Goal: Task Accomplishment & Management: Complete application form

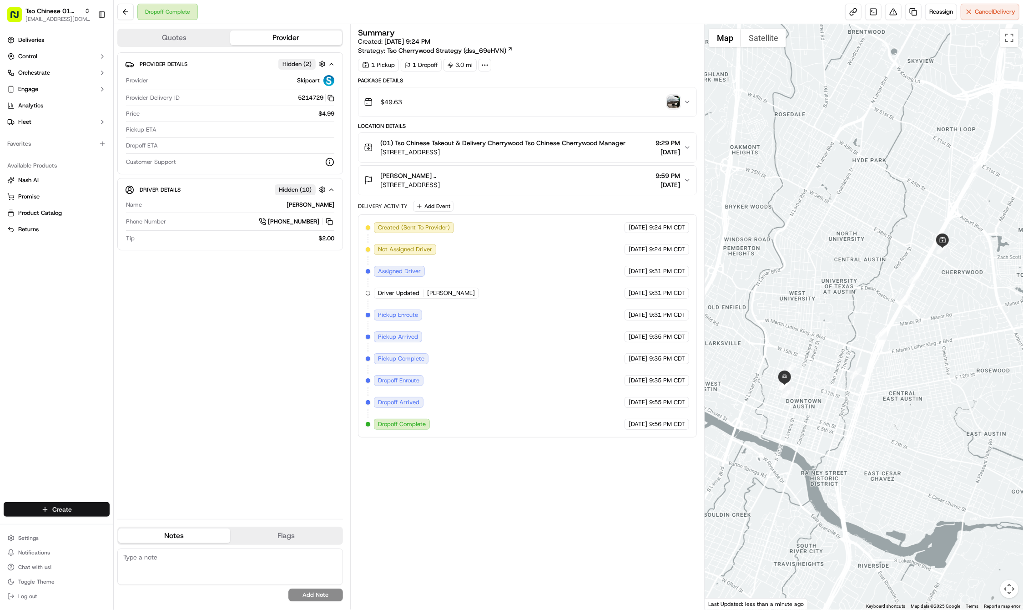
click at [95, 508] on html "Tso Chinese 01 Cherrywood [EMAIL_ADDRESS][DOMAIN_NAME] Toggle Sidebar Deliverie…" at bounding box center [511, 305] width 1023 height 610
click at [130, 525] on link "Delivery" at bounding box center [164, 526] width 101 height 16
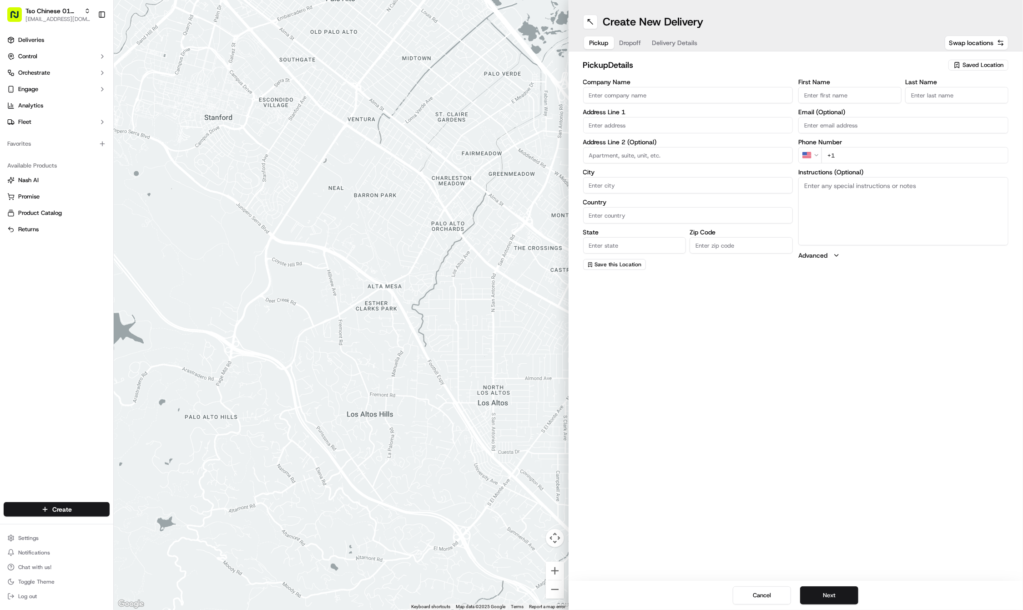
click at [962, 63] on div "Saved Location" at bounding box center [979, 65] width 60 height 11
click at [962, 63] on html "Tso Chinese 01 Cherrywood [EMAIL_ADDRESS][DOMAIN_NAME] Toggle Sidebar Deliverie…" at bounding box center [511, 305] width 1023 height 610
click at [959, 107] on span "(01) Tso Chinese Takeout & Delivery Cherrywood" at bounding box center [963, 103] width 112 height 16
type input "(01) Tso Chinese Takeout & Delivery Cherrywood"
type input "Ste E-5"
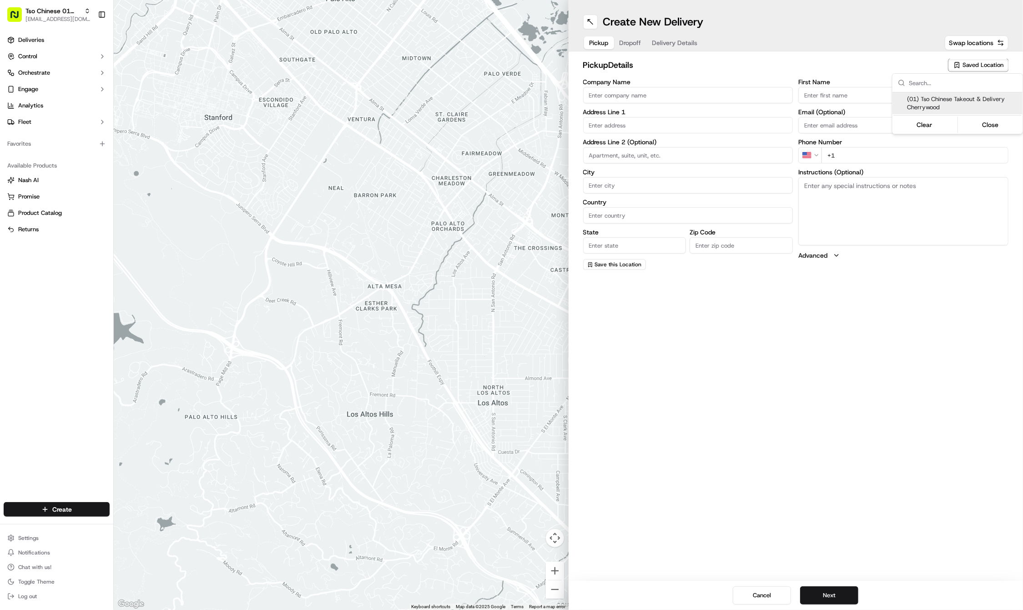
type input "Austin"
type input "US"
type input "[GEOGRAPHIC_DATA]"
type input "78722"
type input "Tso Chinese"
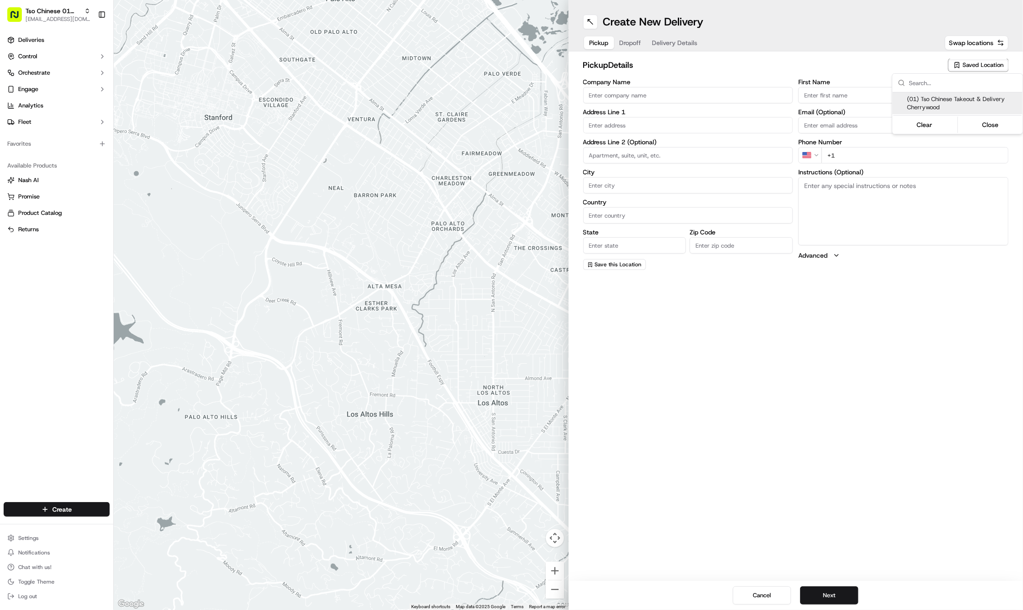
type input "Cherrywood Manager"
type input "[EMAIL_ADDRESS][DOMAIN_NAME]"
type input "[PHONE_NUMBER]"
type textarea "Submit a picture displaying address & food as Proof of Delivery. Envía una foto…"
type input "[STREET_ADDRESS]"
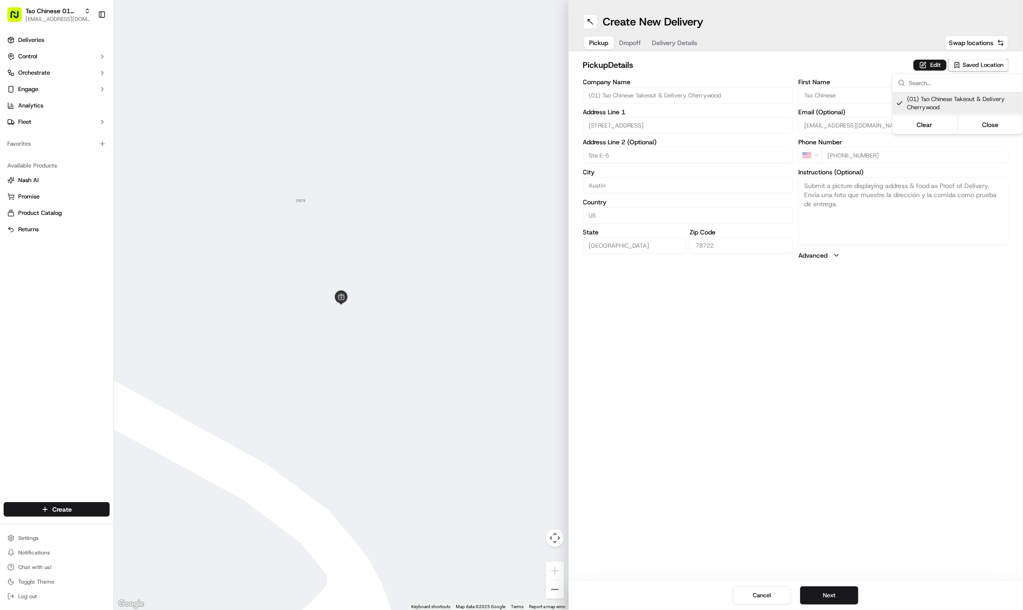
click at [639, 43] on html "Tso Chinese 01 Cherrywood [EMAIL_ADDRESS][DOMAIN_NAME] Toggle Sidebar Deliverie…" at bounding box center [511, 305] width 1023 height 610
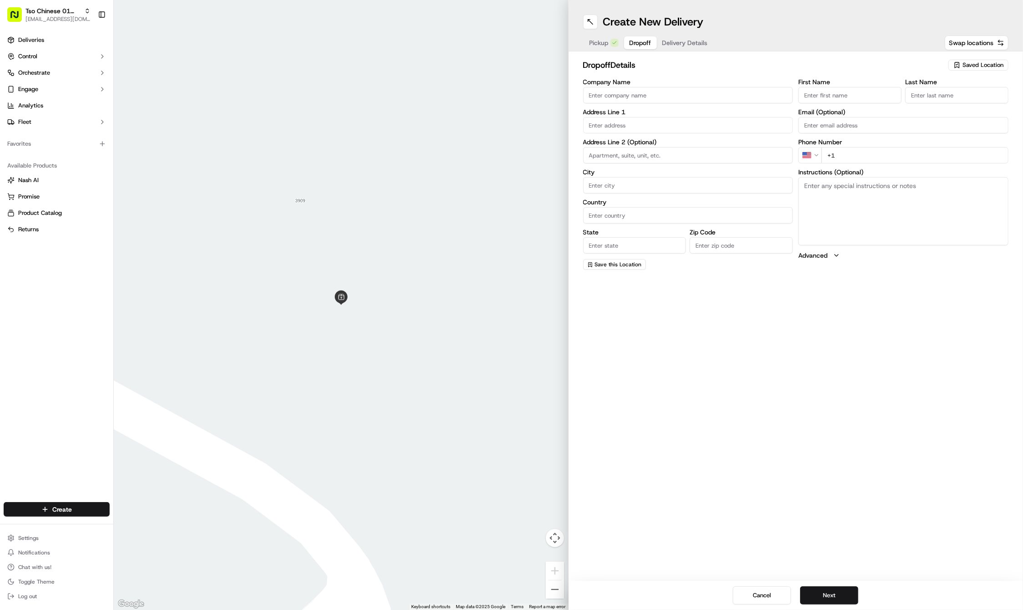
click at [639, 43] on span "Dropoff" at bounding box center [641, 42] width 22 height 9
click at [851, 90] on input "First Name" at bounding box center [849, 95] width 103 height 16
paste input "[PERSON_NAME]"
type input "[PERSON_NAME]"
click at [956, 86] on div "Last Name" at bounding box center [956, 91] width 103 height 25
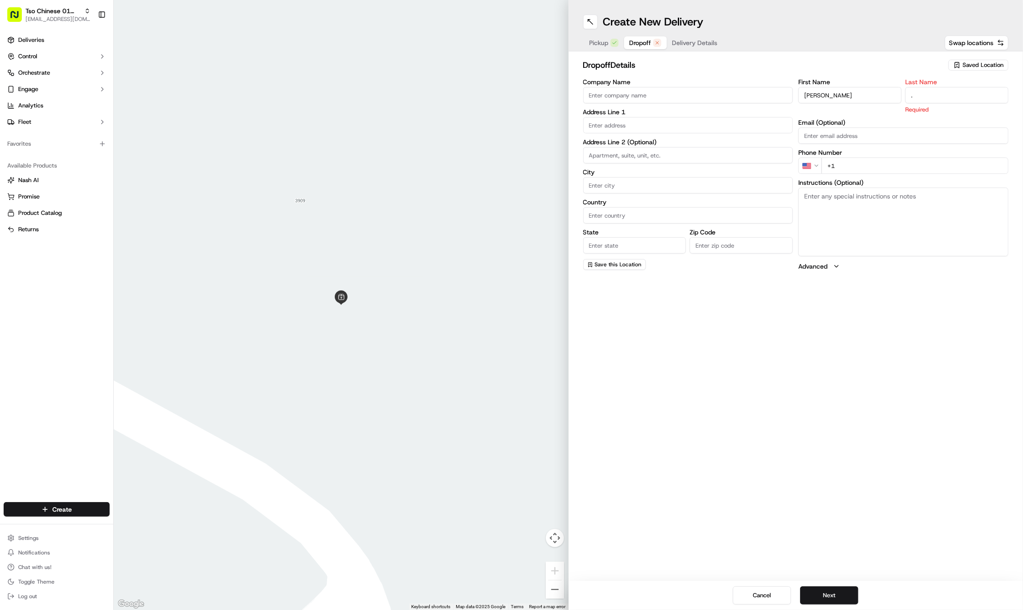
type input "."
click at [934, 155] on div "Phone Number US +1" at bounding box center [903, 161] width 210 height 25
click at [953, 157] on input "+1" at bounding box center [915, 155] width 187 height 16
paste input "[PHONE_NUMBER]"
type input "[PHONE_NUMBER]"
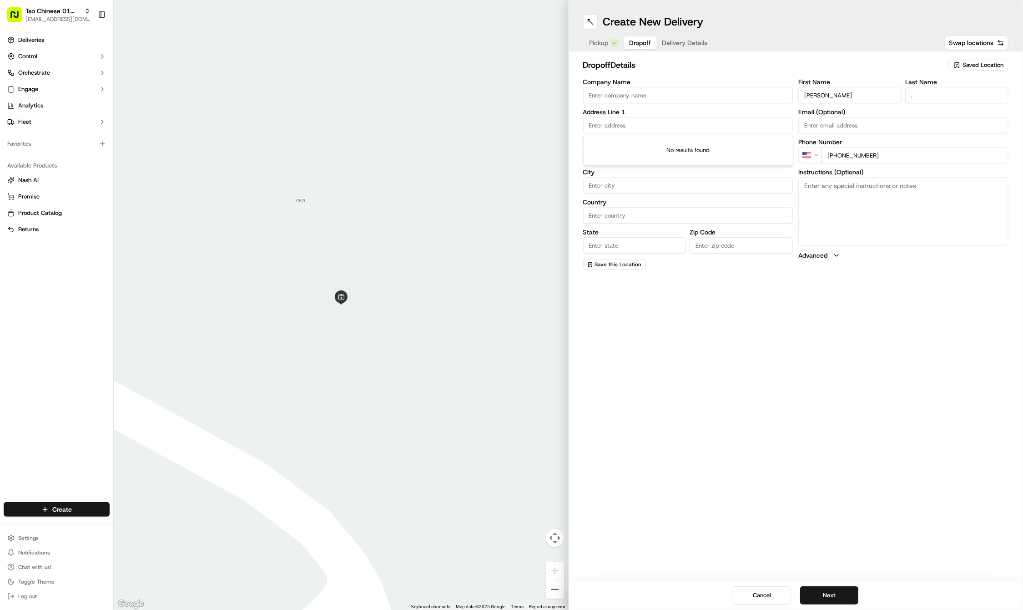
click at [723, 117] on input "text" at bounding box center [688, 125] width 210 height 16
paste input "[STREET_ADDRESS][US_STATE]"
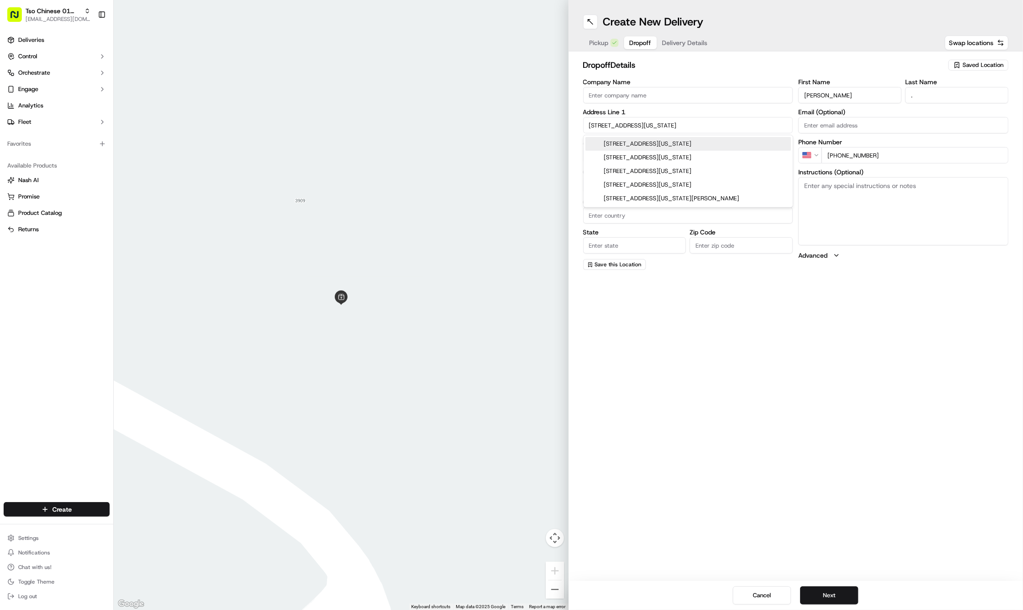
click at [703, 146] on div "[STREET_ADDRESS][US_STATE]" at bounding box center [689, 144] width 206 height 14
type input "Parking lot, [STREET_ADDRESS][US_STATE]"
type input "Austin"
type input "[GEOGRAPHIC_DATA]"
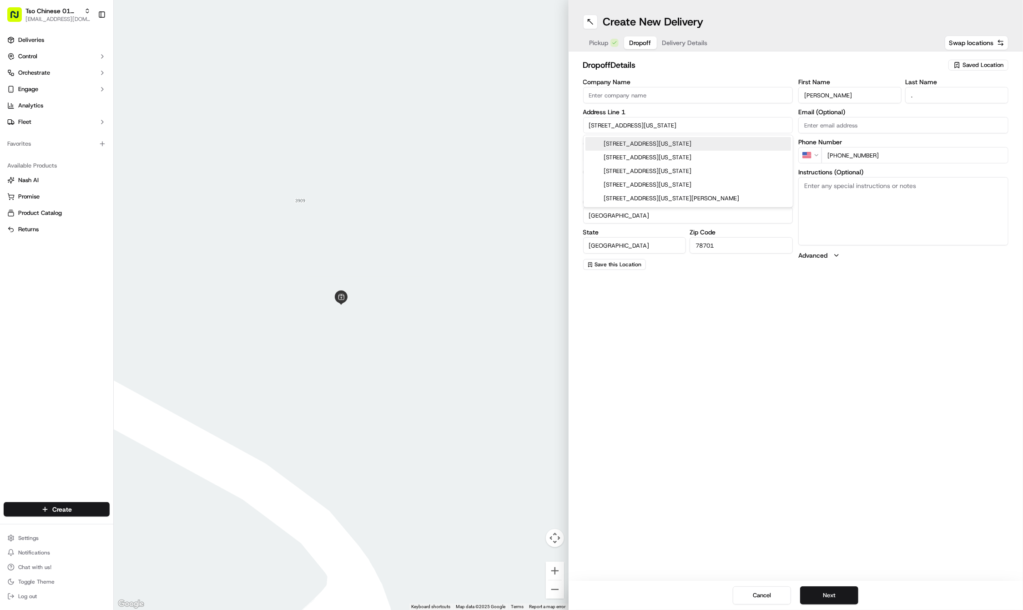
type input "78701"
type input "[STREET_ADDRESS][US_STATE]"
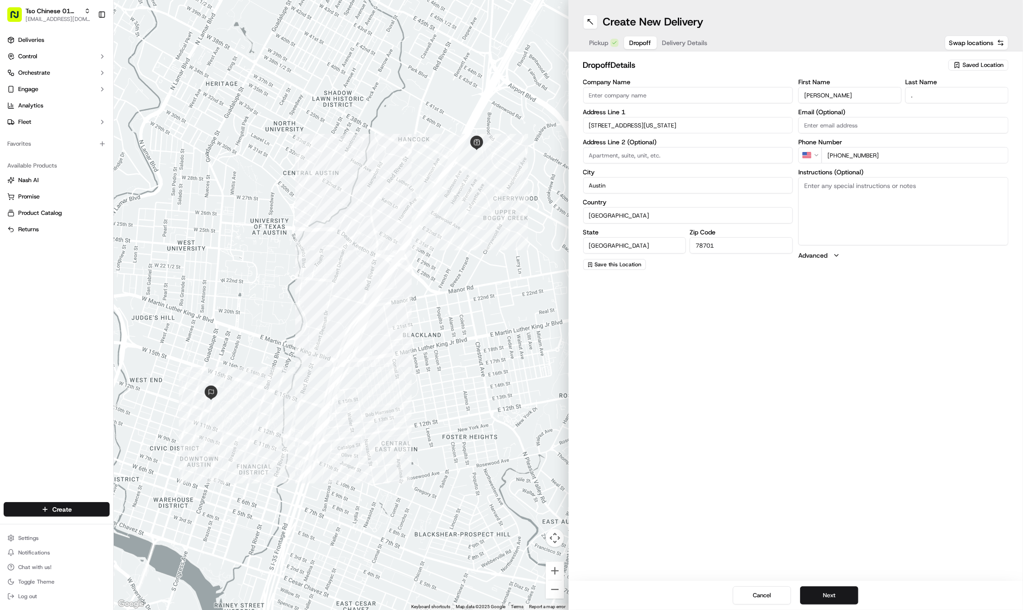
click at [895, 200] on textarea "Instructions (Optional)" at bounding box center [903, 211] width 210 height 68
paste textarea "Please call [PHONE_NUMBER] and I will meet out front."
paste textarea "Please call [PHONE_NUMBER] and I will meet!"
type textarea "Please call [PHONE_NUMBER] and I will meet out front. Please call [PHONE_NUMBER…"
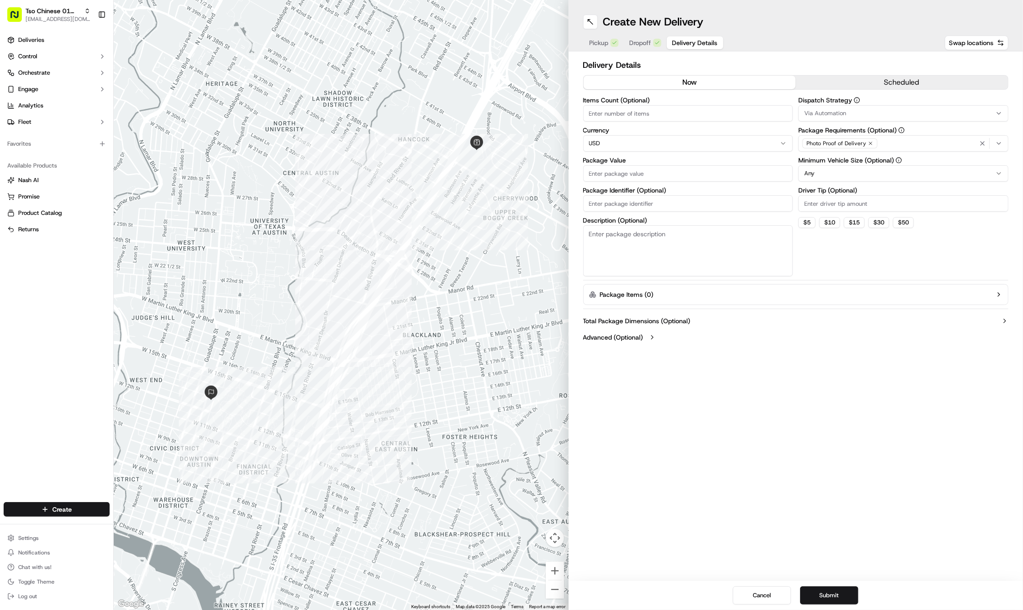
click at [698, 44] on span "Delivery Details" at bounding box center [694, 42] width 45 height 9
click at [892, 106] on button "Via Automation" at bounding box center [903, 113] width 210 height 16
click at [867, 163] on span "Tso Cherrywood Strategy" at bounding box center [870, 163] width 112 height 8
click at [867, 56] on html "Tso Chinese 01 Cherrywood [EMAIL_ADDRESS][DOMAIN_NAME] Toggle Sidebar Deliverie…" at bounding box center [511, 305] width 1023 height 610
click at [872, 142] on div "Photo Proof of Delivery" at bounding box center [840, 143] width 75 height 10
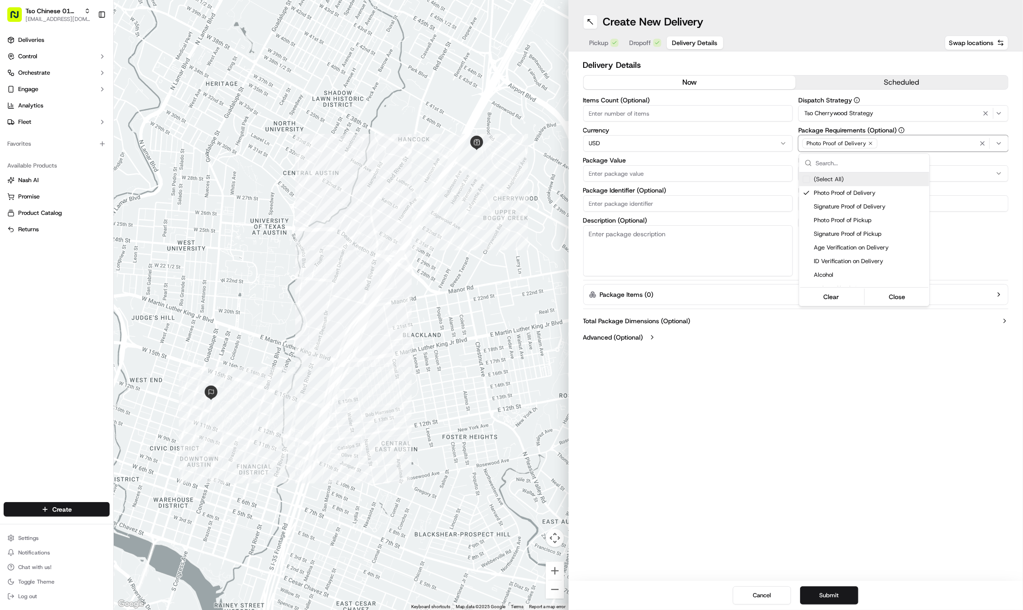
click at [872, 142] on html "Tso Chinese 01 Cherrywood [EMAIL_ADDRESS][DOMAIN_NAME] Toggle Sidebar Deliverie…" at bounding box center [511, 305] width 1023 height 610
click at [869, 142] on icon "button" at bounding box center [870, 143] width 5 height 5
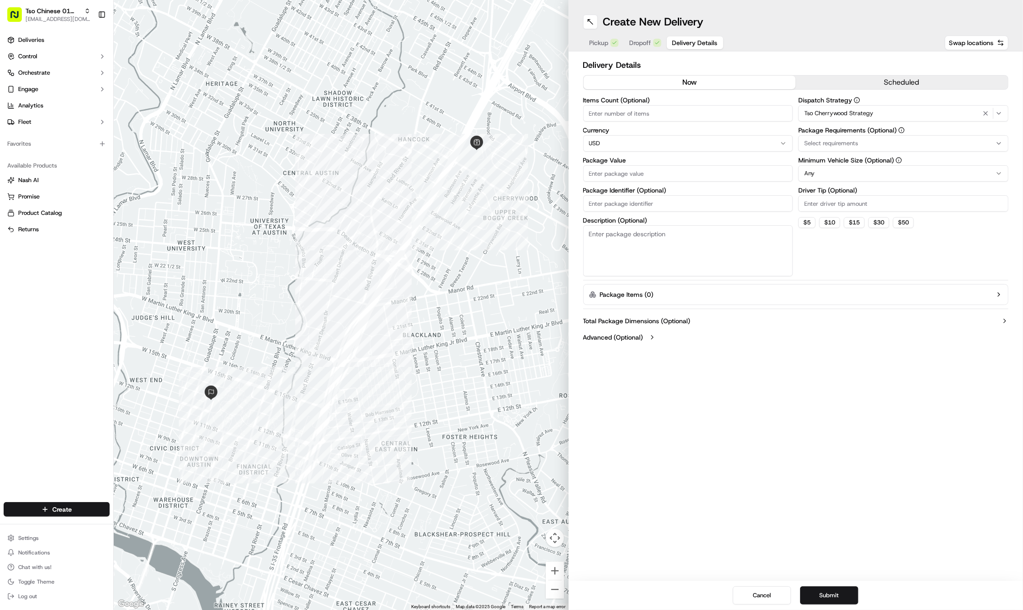
click at [869, 142] on div "Select requirements" at bounding box center [904, 143] width 206 height 8
type input "m"
click at [852, 181] on span "Meet on Delivery" at bounding box center [870, 179] width 112 height 8
click at [833, 46] on html "Tso Chinese 01 Cherrywood [EMAIL_ADDRESS][DOMAIN_NAME] Toggle Sidebar Deliverie…" at bounding box center [511, 305] width 1023 height 610
click at [831, 199] on input "Driver Tip (Optional)" at bounding box center [903, 203] width 210 height 16
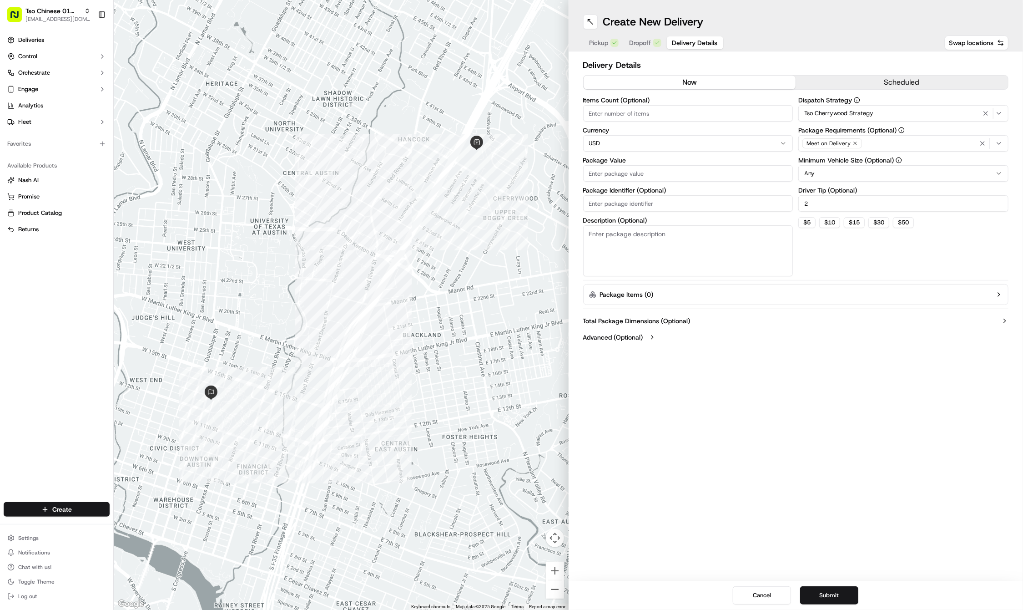
type input "2"
click at [732, 177] on input "Package Value" at bounding box center [688, 173] width 210 height 16
type input "30.74"
click at [610, 202] on input "Package Identifier (Optional)" at bounding box center [688, 203] width 210 height 16
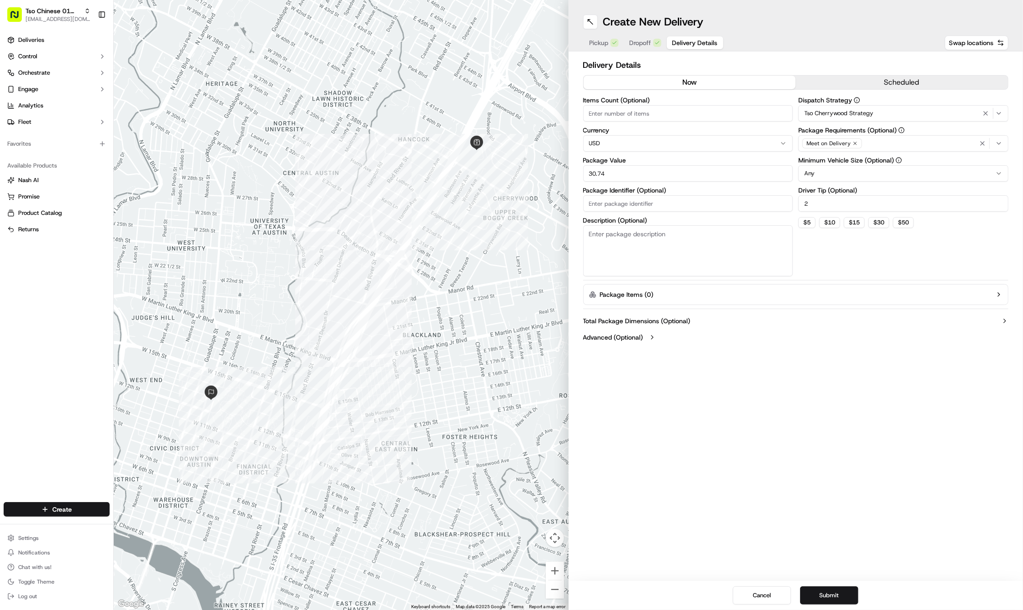
paste input "#NTWGUEQ"
type input "#NTWGUEQ"
click at [681, 382] on div "Create New Delivery Pickup Dropoff Delivery Details Swap locations Delivery Det…" at bounding box center [796, 305] width 455 height 610
click at [821, 594] on button "Submit" at bounding box center [829, 595] width 58 height 18
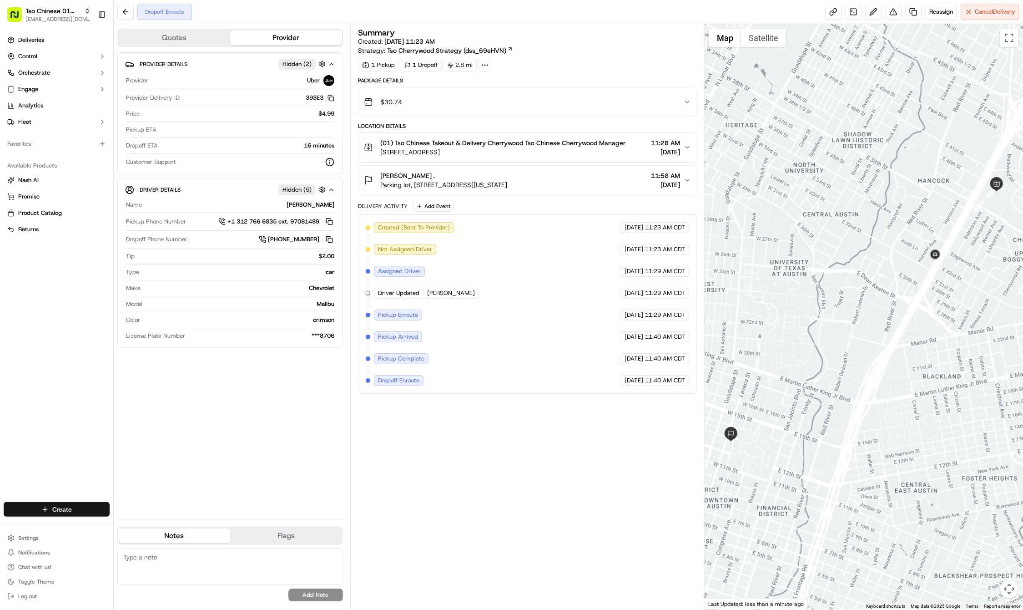
click at [86, 510] on html "Tso Chinese 01 Cherrywood [EMAIL_ADDRESS][DOMAIN_NAME] Toggle Sidebar Deliverie…" at bounding box center [511, 305] width 1023 height 610
click at [127, 525] on div at bounding box center [122, 525] width 11 height 11
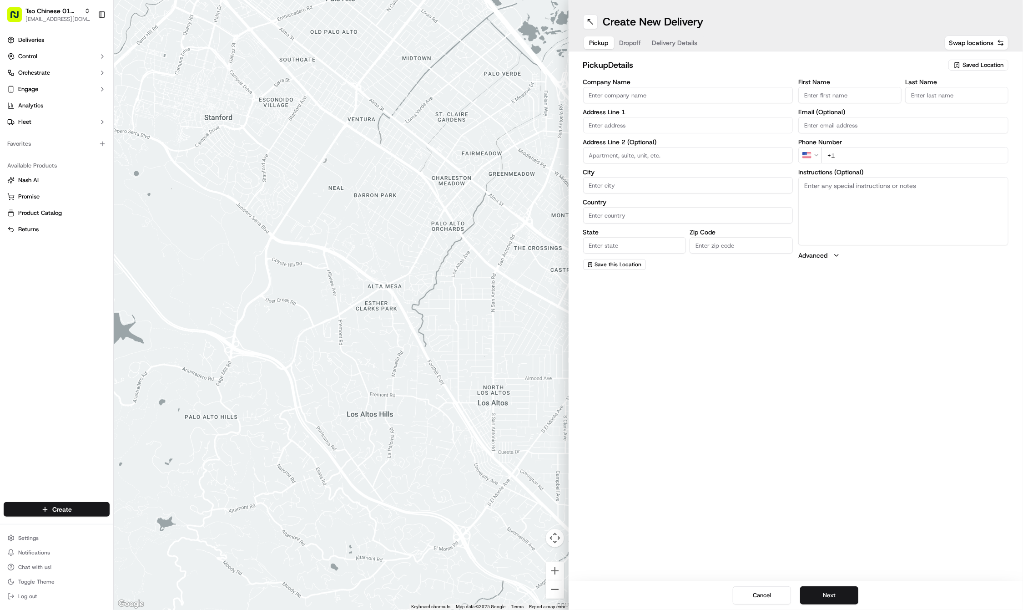
click at [983, 66] on span "Saved Location" at bounding box center [983, 65] width 41 height 8
click at [970, 105] on span "(01) Tso Chinese Takeout & Delivery Cherrywood" at bounding box center [963, 103] width 112 height 16
type input "(01) Tso Chinese Takeout & Delivery Cherrywood"
type input "Ste E-5"
type input "Austin"
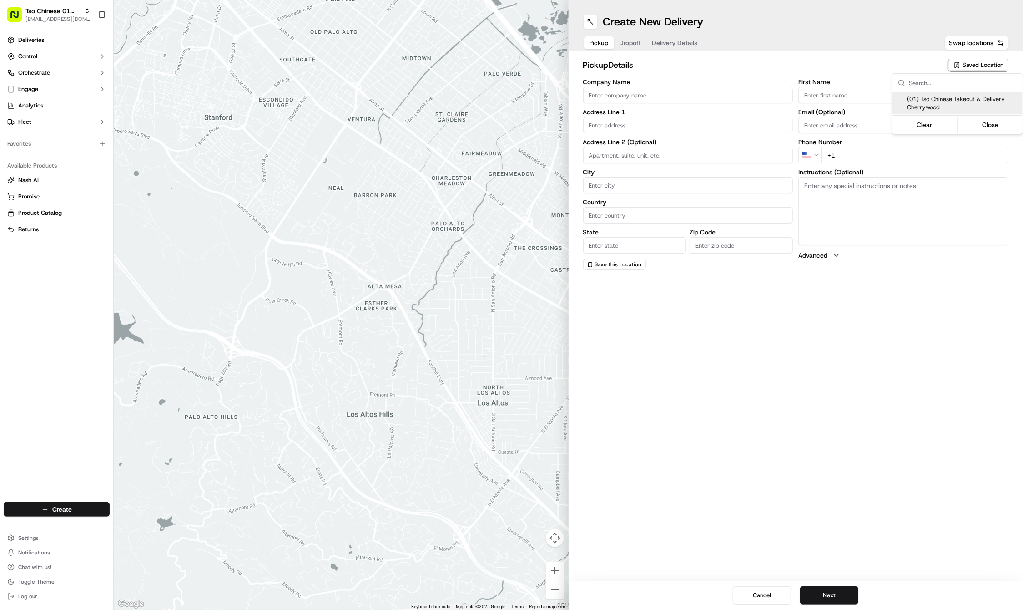
type input "US"
type input "[GEOGRAPHIC_DATA]"
type input "78722"
type input "Tso Chinese"
type input "Cherrywood Manager"
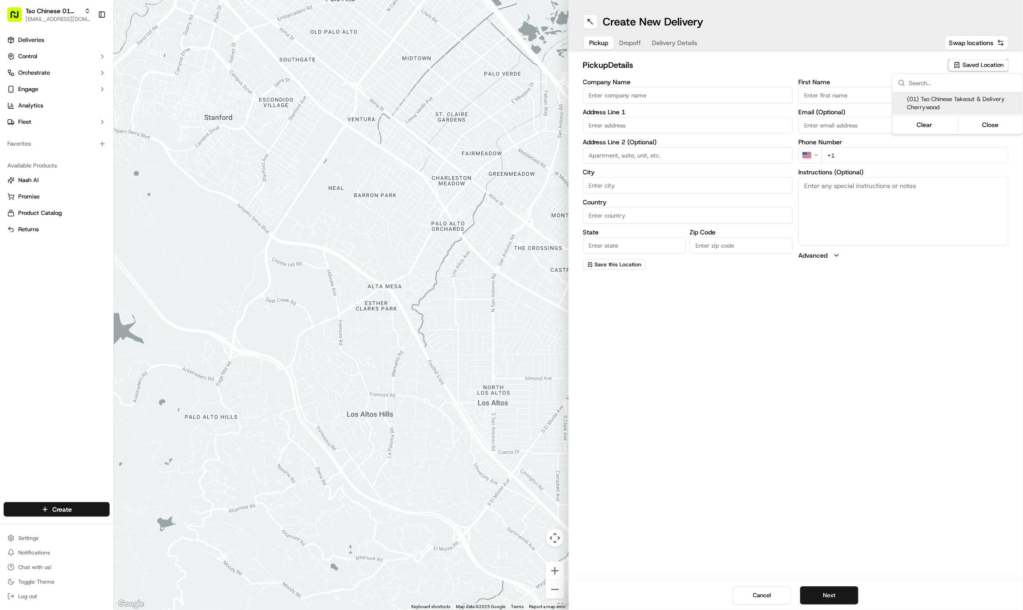
type input "[EMAIL_ADDRESS][DOMAIN_NAME]"
type input "[PHONE_NUMBER]"
type textarea "Submit a picture displaying address & food as Proof of Delivery. Envía una foto…"
type input "[STREET_ADDRESS]"
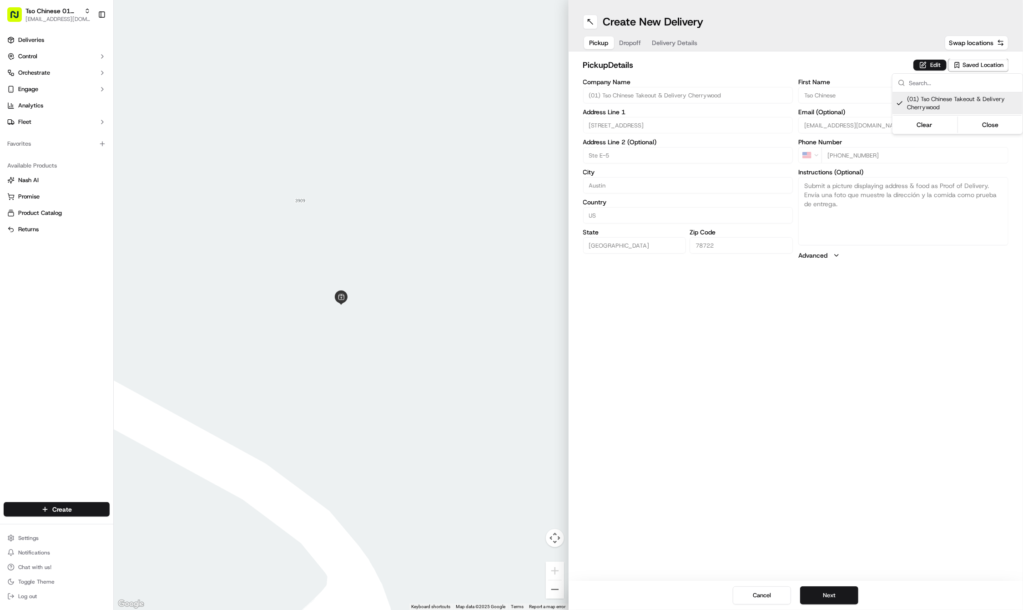
click at [719, 277] on html "Tso Chinese 01 Cherrywood [EMAIL_ADDRESS][DOMAIN_NAME] Toggle Sidebar Deliverie…" at bounding box center [511, 305] width 1023 height 610
click at [628, 43] on button "Dropoff" at bounding box center [630, 42] width 33 height 13
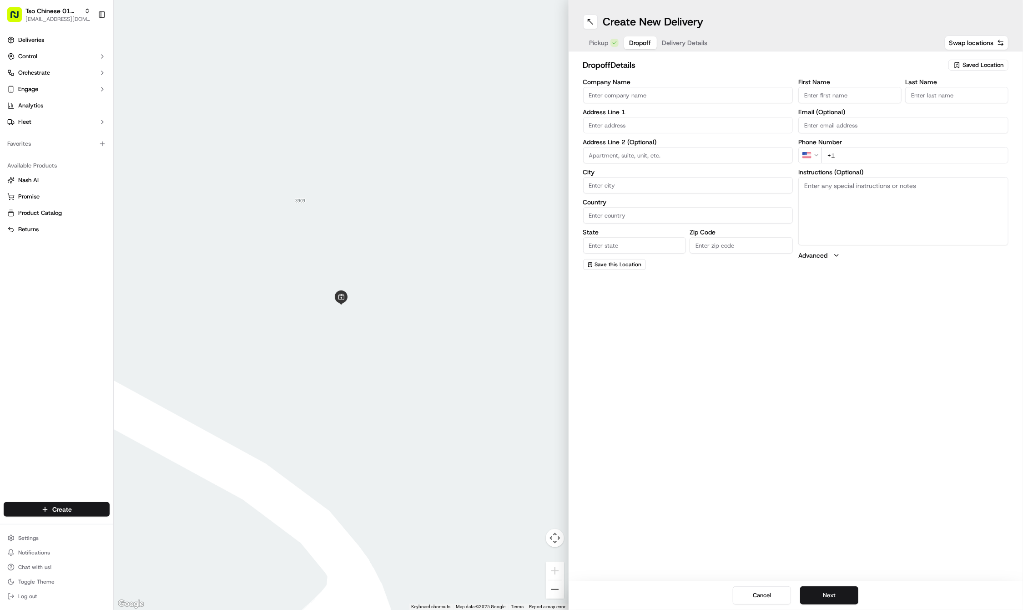
click at [867, 102] on input "First Name" at bounding box center [849, 95] width 103 height 16
paste input "[PERSON_NAME]"
type input "[PERSON_NAME]"
type input "."
click at [896, 164] on div "First Name [PERSON_NAME] Last Name . Required Email (Optional) Phone Number US …" at bounding box center [903, 175] width 210 height 192
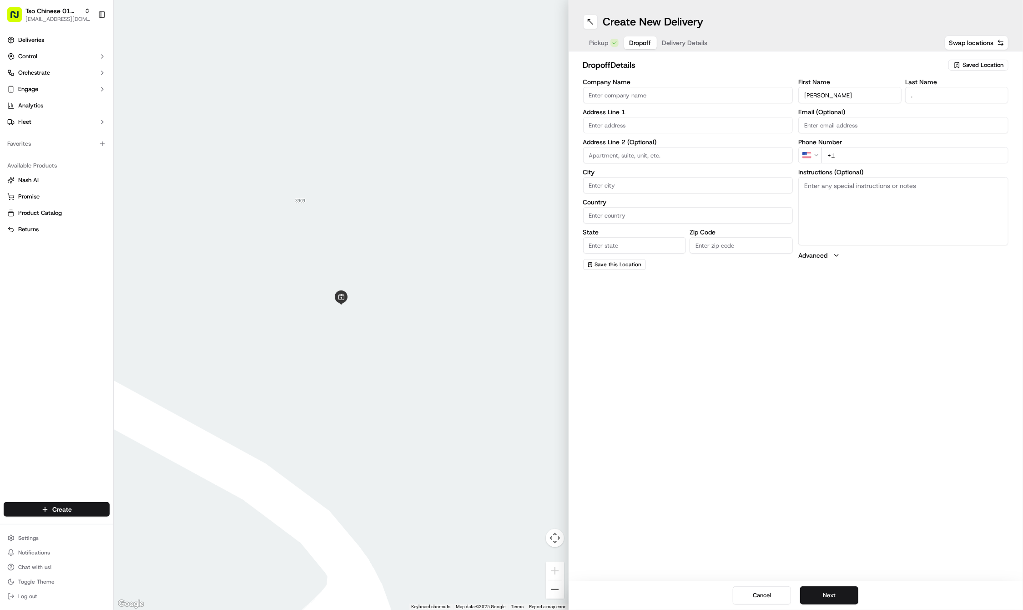
click at [910, 157] on input "+1" at bounding box center [915, 155] width 187 height 16
paste input "[PHONE_NUMBER]"
type input "[PHONE_NUMBER]"
click at [610, 126] on input "text" at bounding box center [688, 125] width 210 height 16
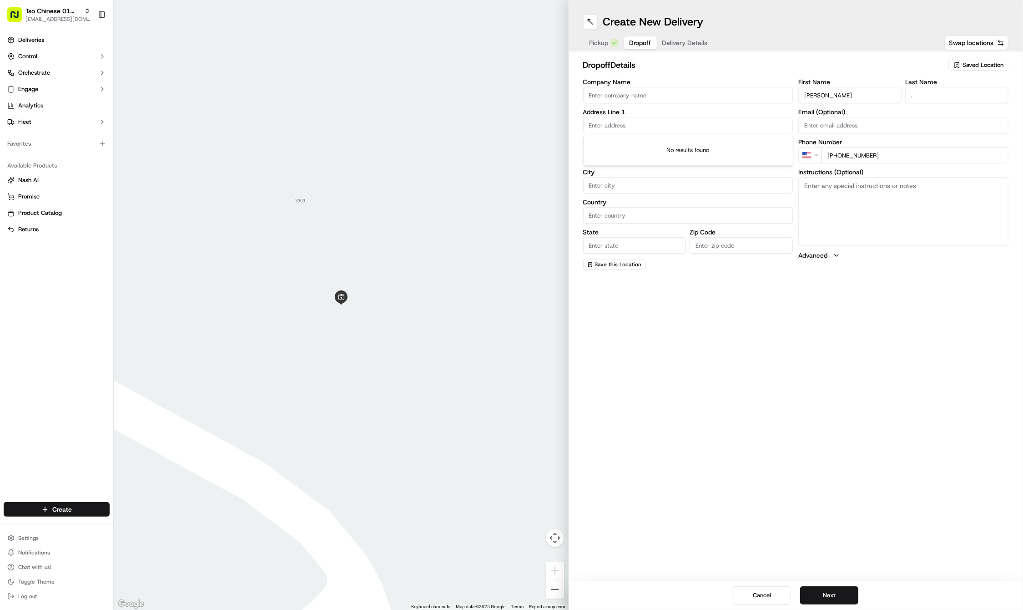
paste input "[STREET_ADDRESS][US_STATE]"
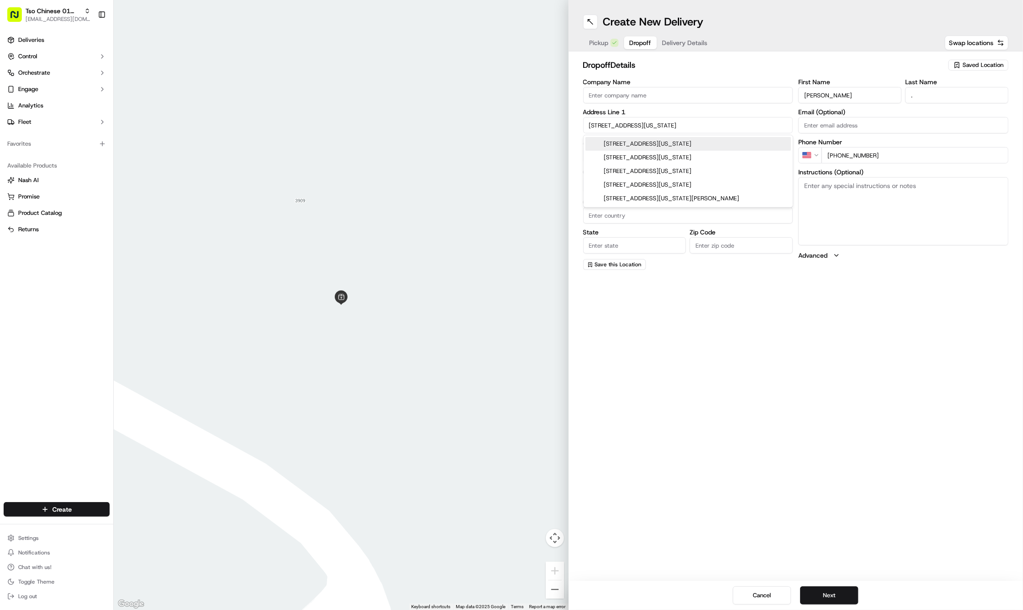
click at [756, 140] on div "[STREET_ADDRESS][US_STATE]" at bounding box center [689, 144] width 206 height 14
type input "Parking lot, [STREET_ADDRESS][US_STATE]"
type input "Austin"
type input "[GEOGRAPHIC_DATA]"
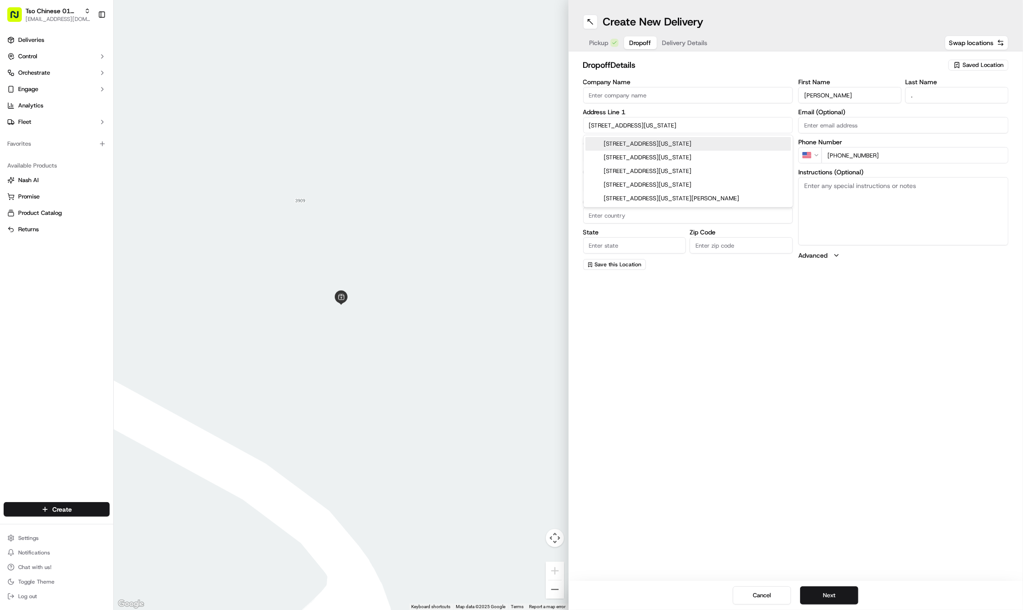
type input "78701"
type input "[STREET_ADDRESS][US_STATE]"
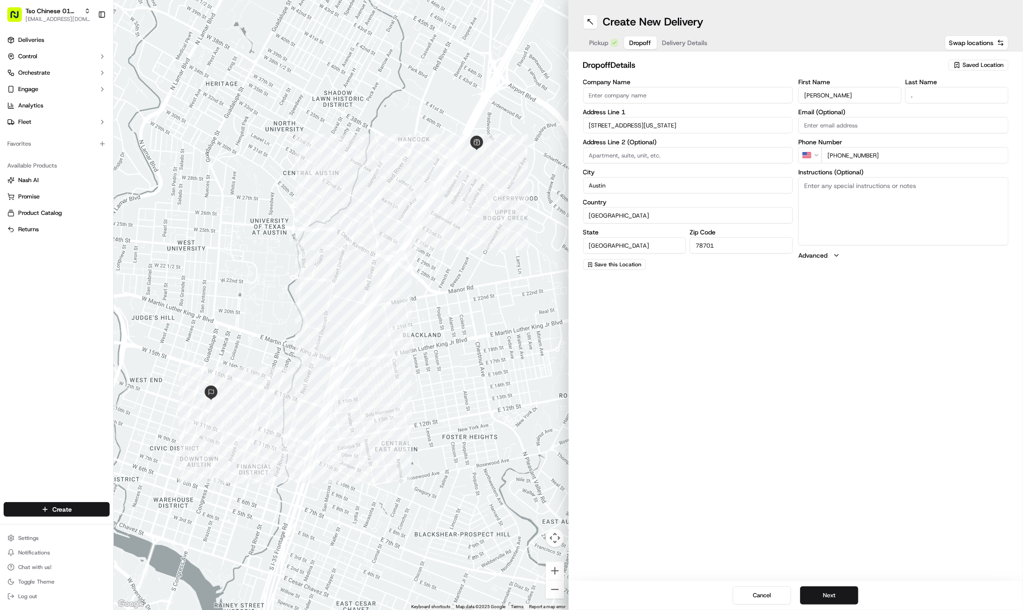
click at [863, 213] on textarea "Instructions (Optional)" at bounding box center [903, 211] width 210 height 68
paste textarea "Please call [PHONE_NUMBER] and I will meet out front."
type textarea "Please call [PHONE_NUMBER] and I will meet out front."
